Goal: Task Accomplishment & Management: Manage account settings

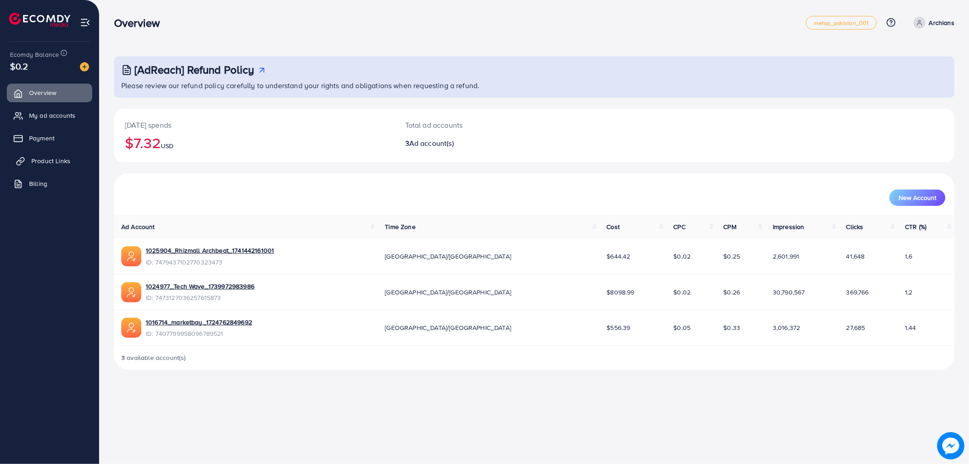
drag, startPoint x: 0, startPoint y: 0, endPoint x: 67, endPoint y: 160, distance: 174.0
click at [59, 118] on span "My ad accounts" at bounding box center [52, 115] width 46 height 9
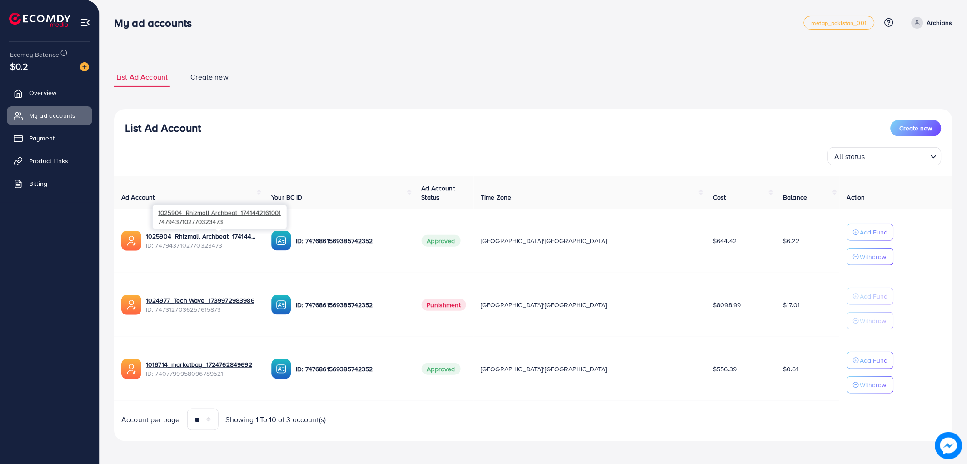
click at [210, 246] on span "ID: 7479437102770323473" at bounding box center [201, 245] width 111 height 9
click at [212, 238] on link "1025904_Rhizmall Archbeat_1741442161001" at bounding box center [201, 236] width 111 height 9
click at [41, 161] on span "Product Links" at bounding box center [50, 160] width 39 height 9
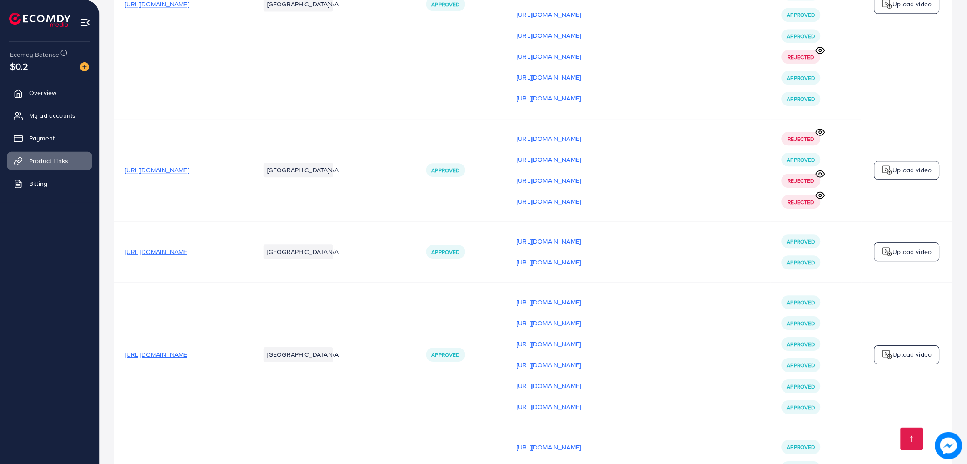
scroll to position [707, 0]
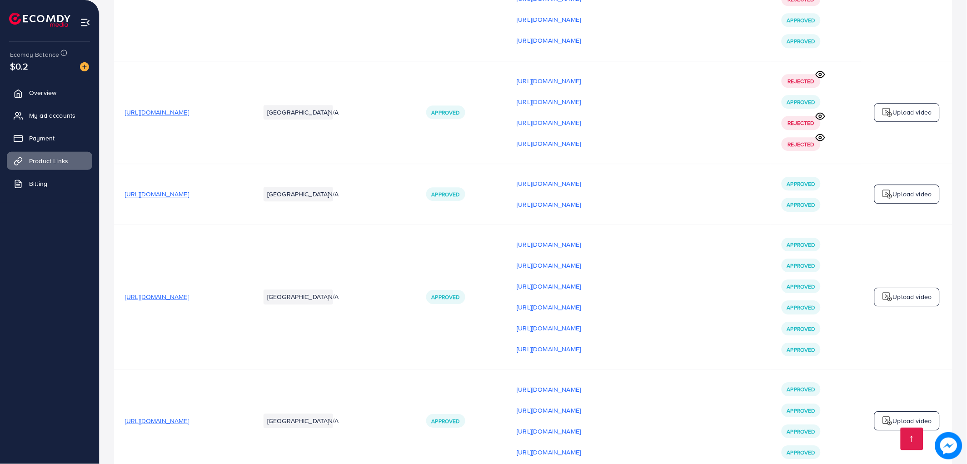
click at [189, 301] on span "[URL][DOMAIN_NAME]" at bounding box center [157, 296] width 64 height 9
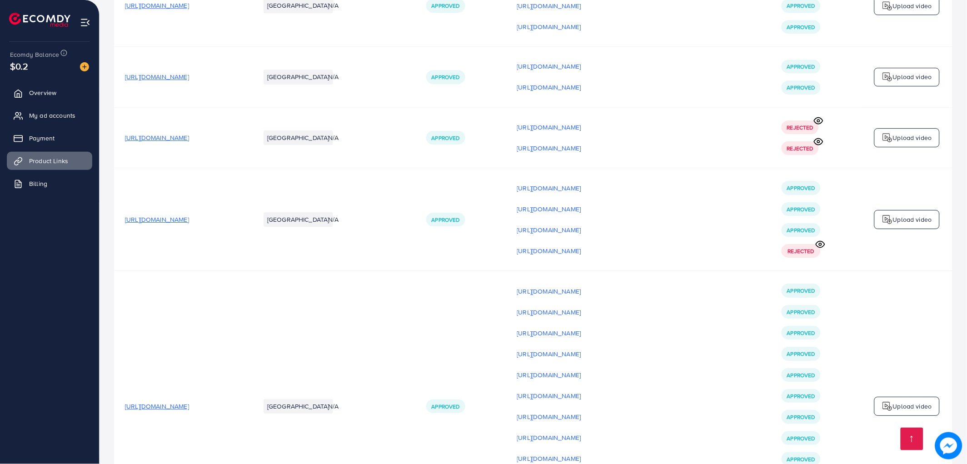
scroll to position [1919, 0]
click at [189, 224] on span "[URL][DOMAIN_NAME]" at bounding box center [157, 219] width 64 height 9
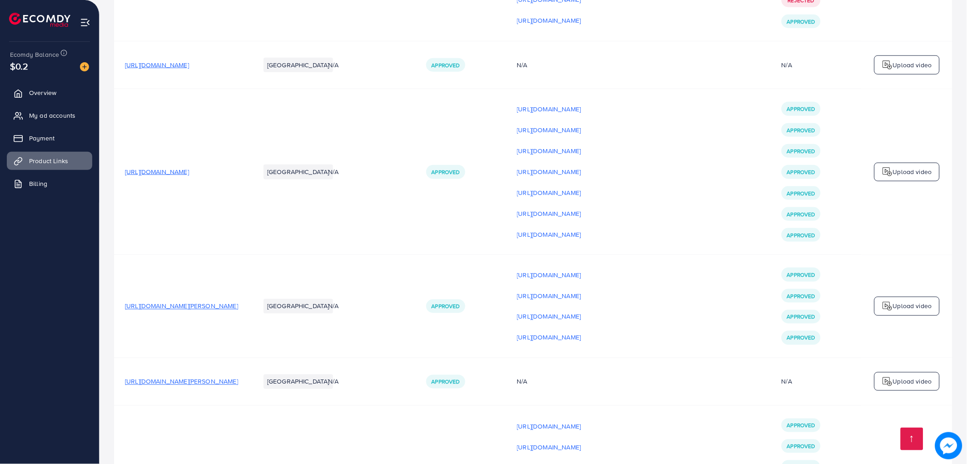
scroll to position [2424, 0]
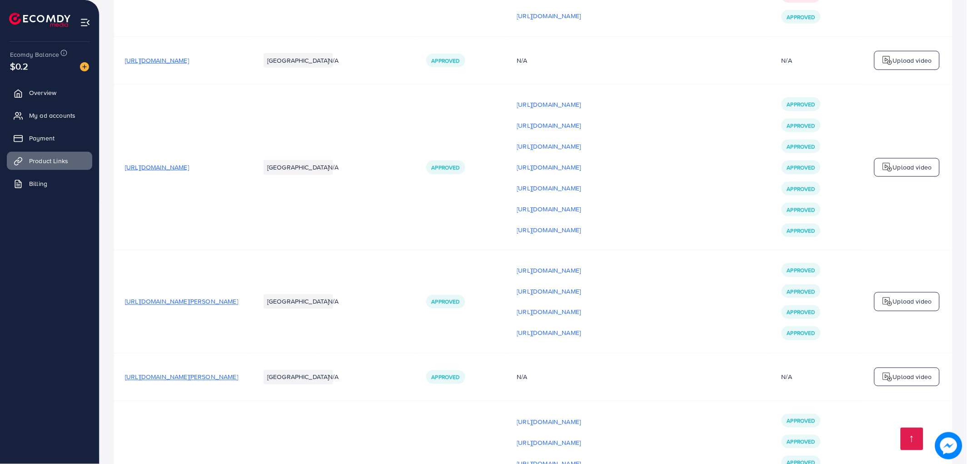
click at [189, 172] on span "[URL][DOMAIN_NAME]" at bounding box center [157, 167] width 64 height 9
